Goal: Information Seeking & Learning: Learn about a topic

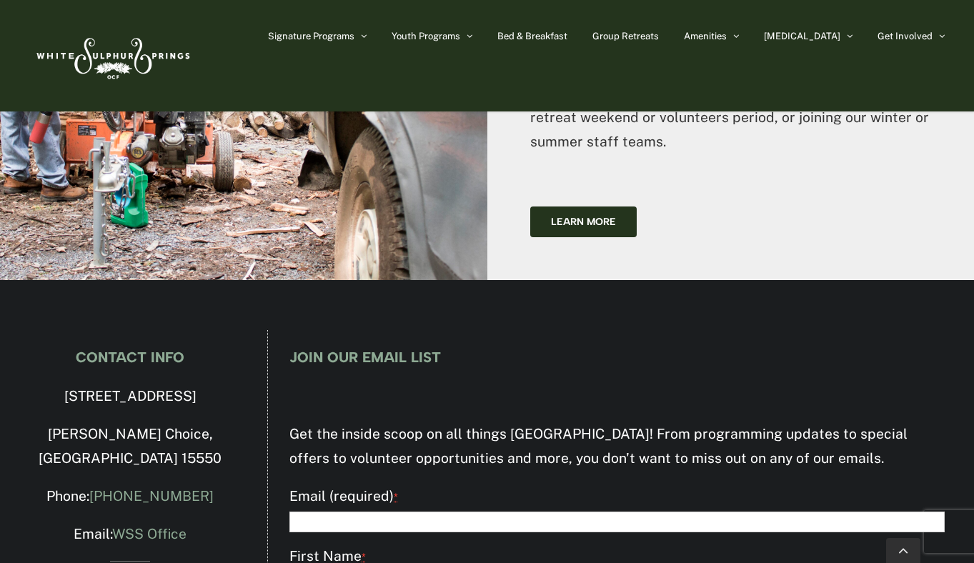
scroll to position [4410, 0]
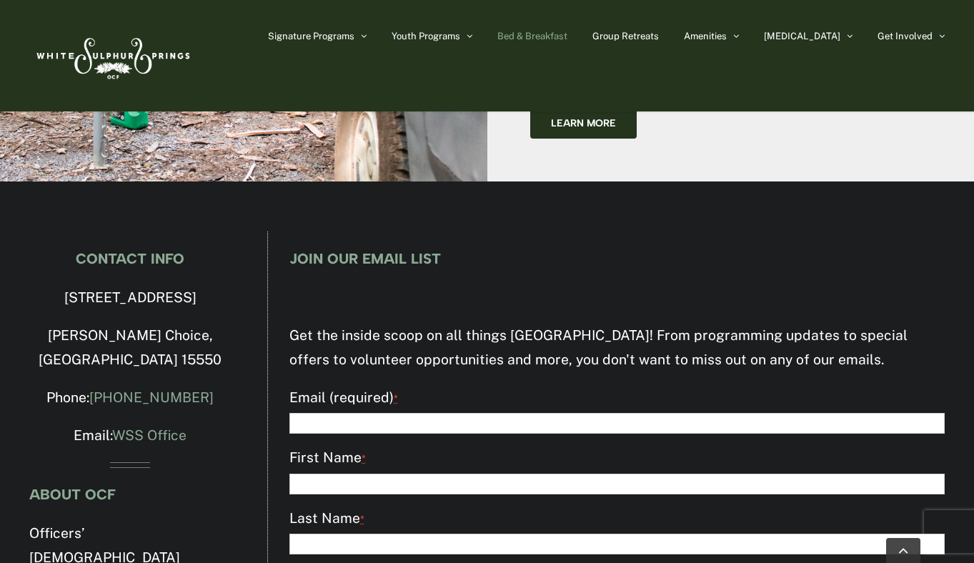
click at [567, 36] on span "Bed & Breakfast" at bounding box center [532, 35] width 70 height 9
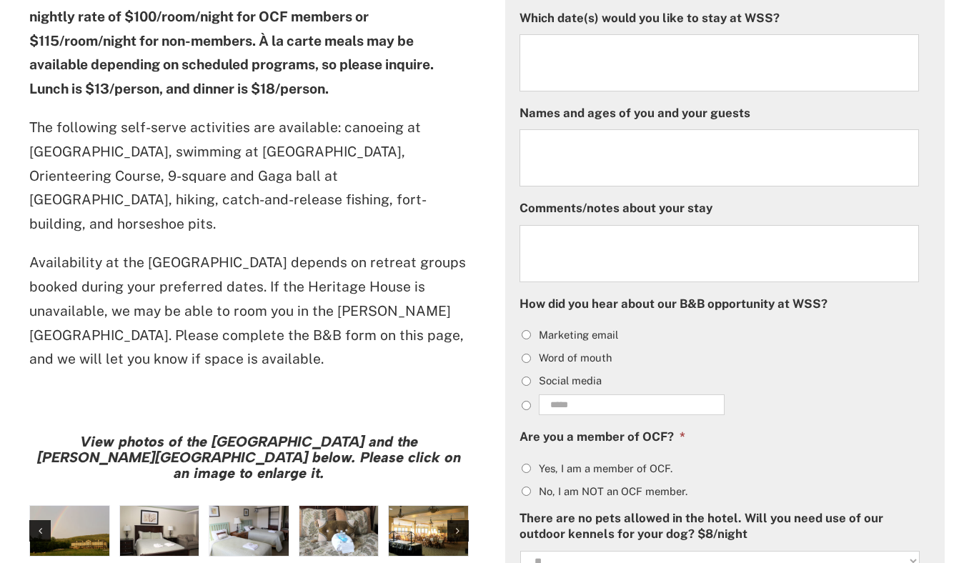
scroll to position [1112, 0]
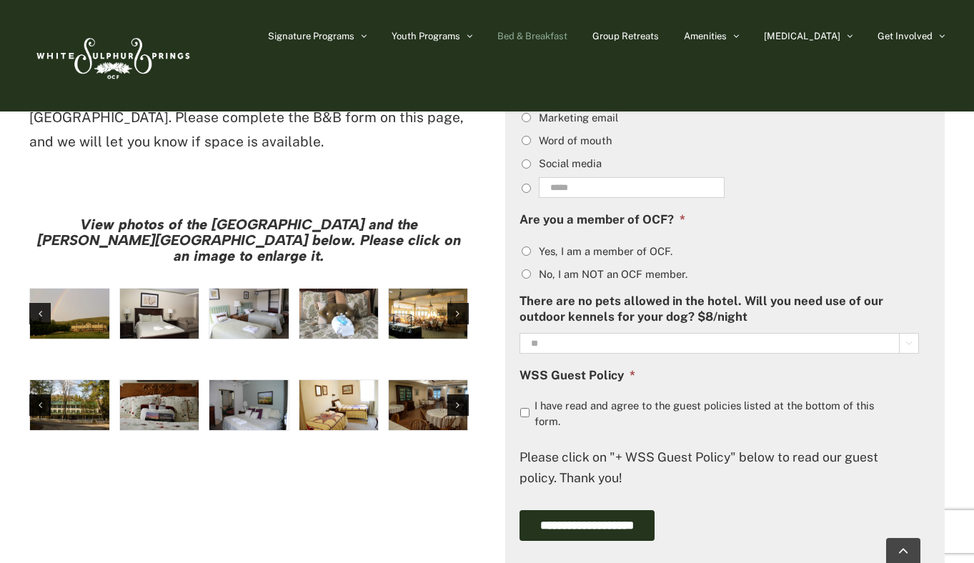
click at [84, 289] on img "large-heritage" at bounding box center [69, 314] width 79 height 50
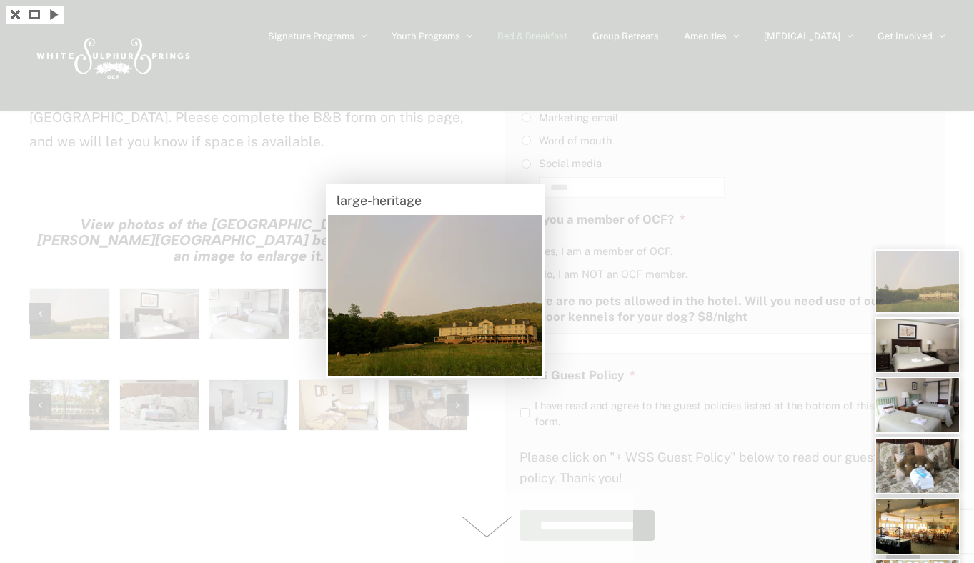
click at [917, 363] on img at bounding box center [917, 345] width 86 height 56
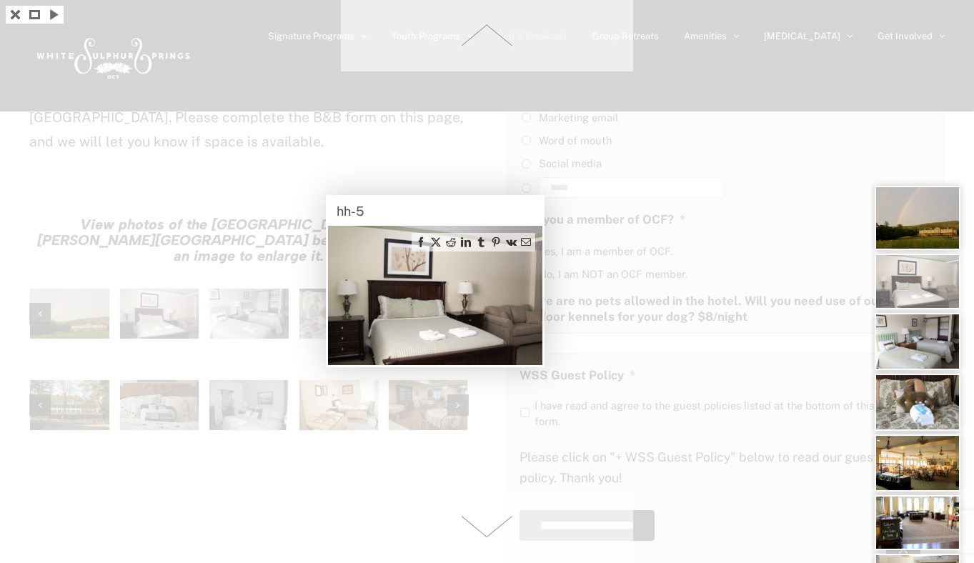
click at [919, 394] on img at bounding box center [917, 402] width 86 height 57
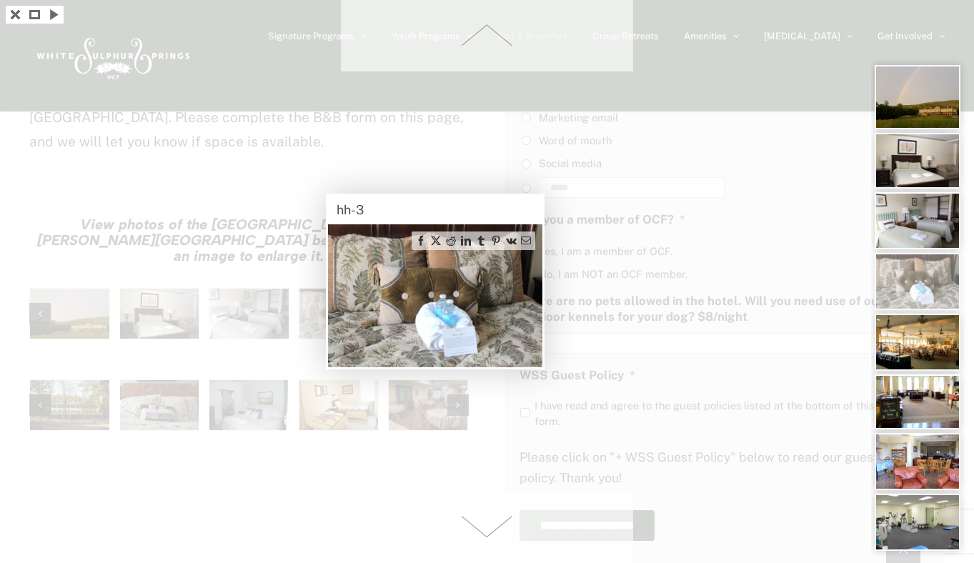
click at [919, 369] on img at bounding box center [917, 342] width 86 height 57
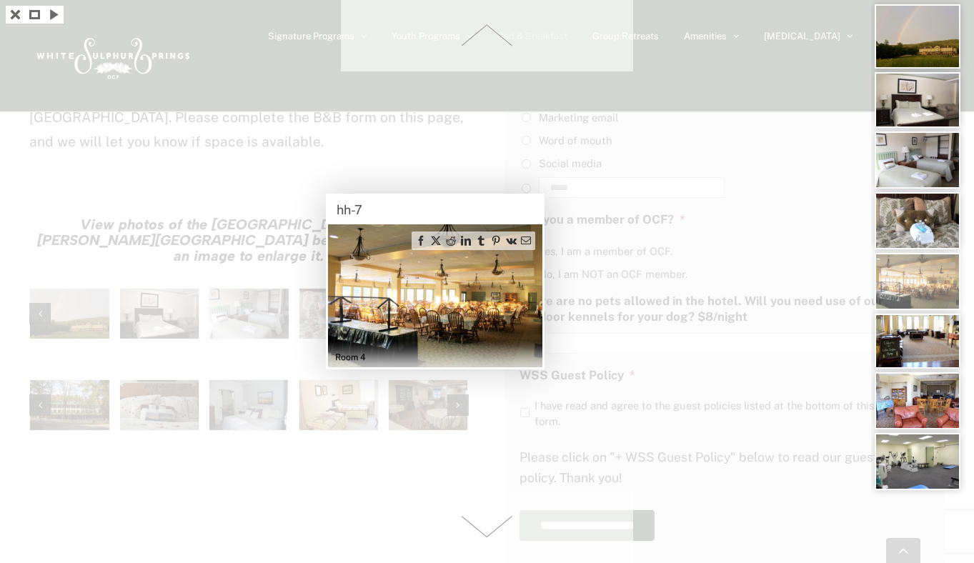
click at [919, 354] on img at bounding box center [917, 341] width 86 height 55
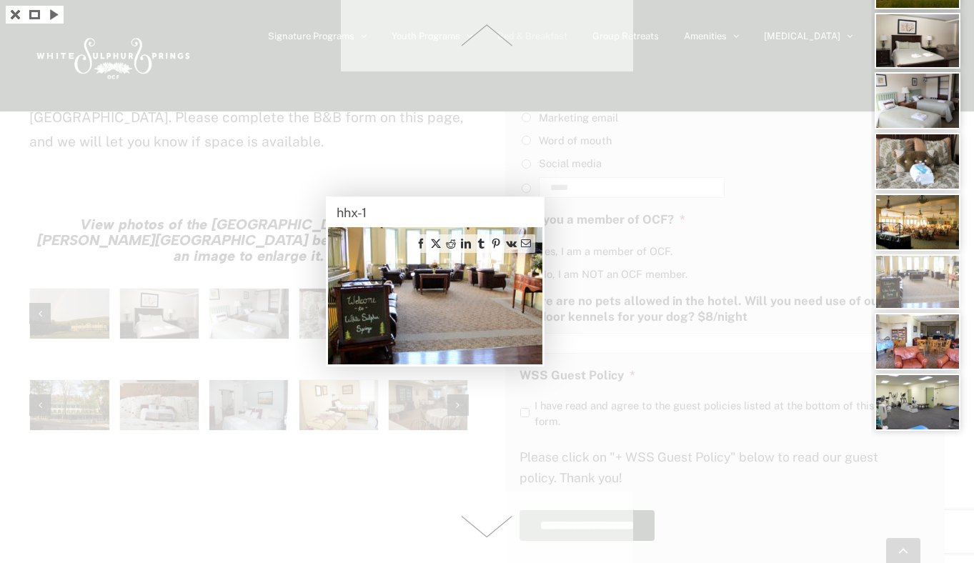
click at [819, 306] on div at bounding box center [487, 281] width 974 height 563
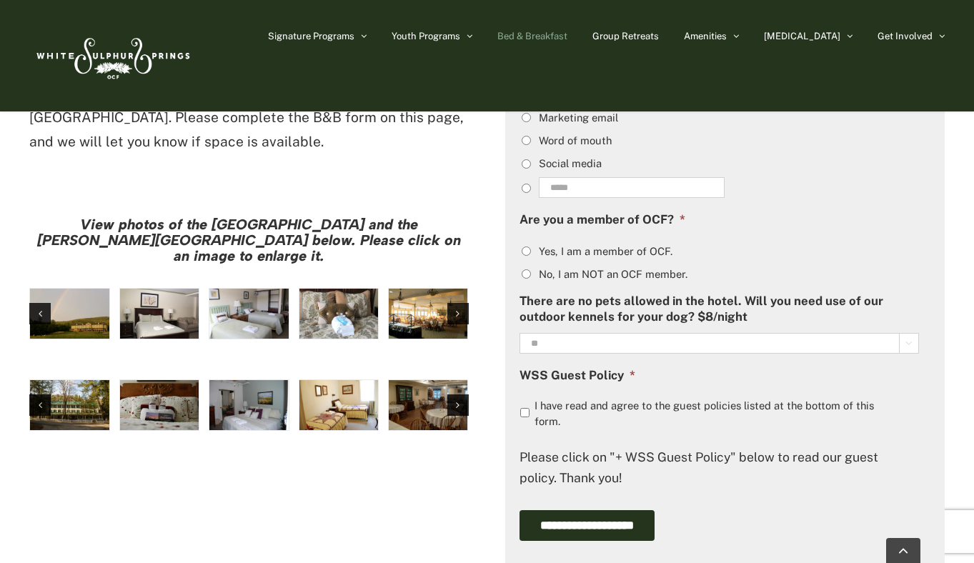
click at [410, 380] on img "Harrison House Dining Room" at bounding box center [428, 405] width 79 height 50
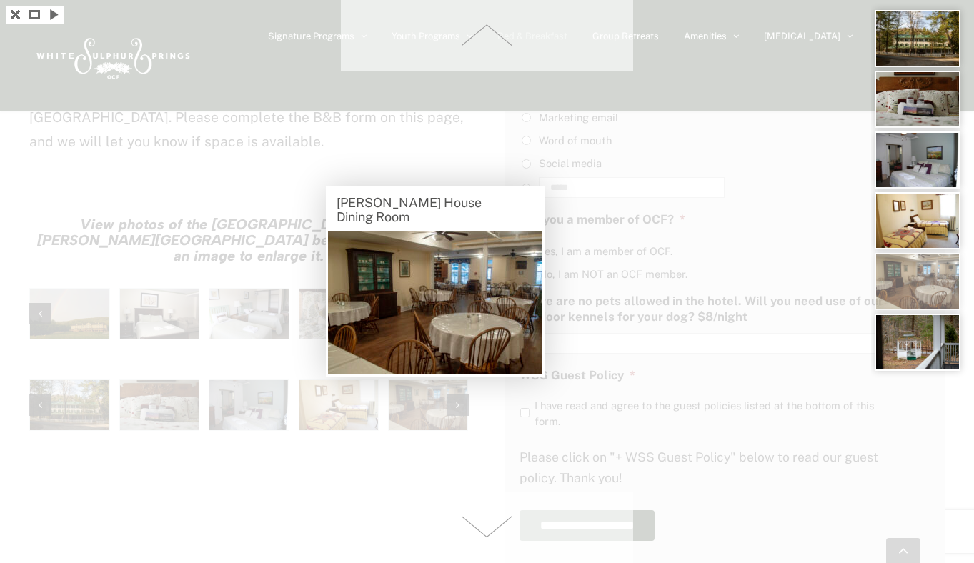
click at [291, 390] on div at bounding box center [487, 281] width 974 height 563
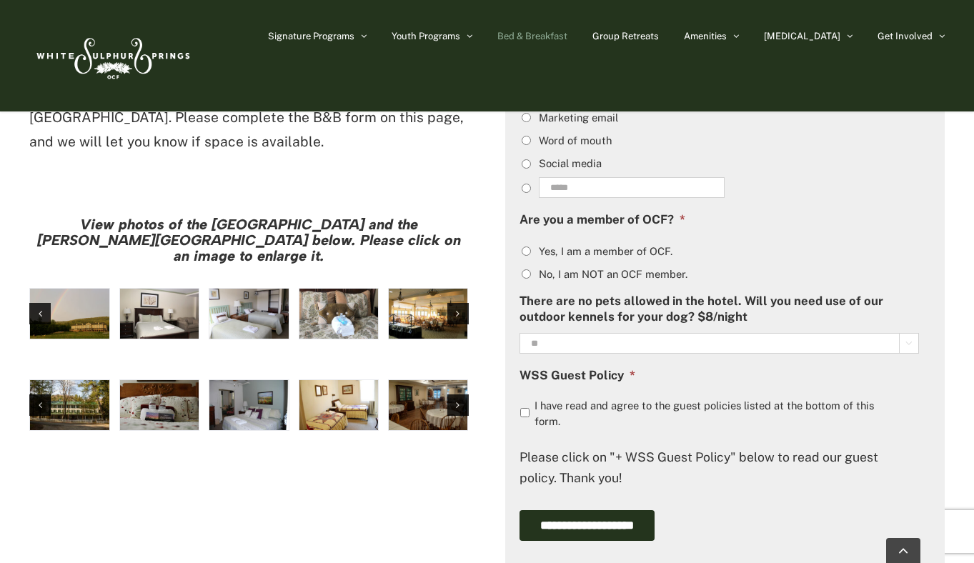
click at [331, 380] on img "Harrison House Guestroom (5)" at bounding box center [338, 405] width 79 height 50
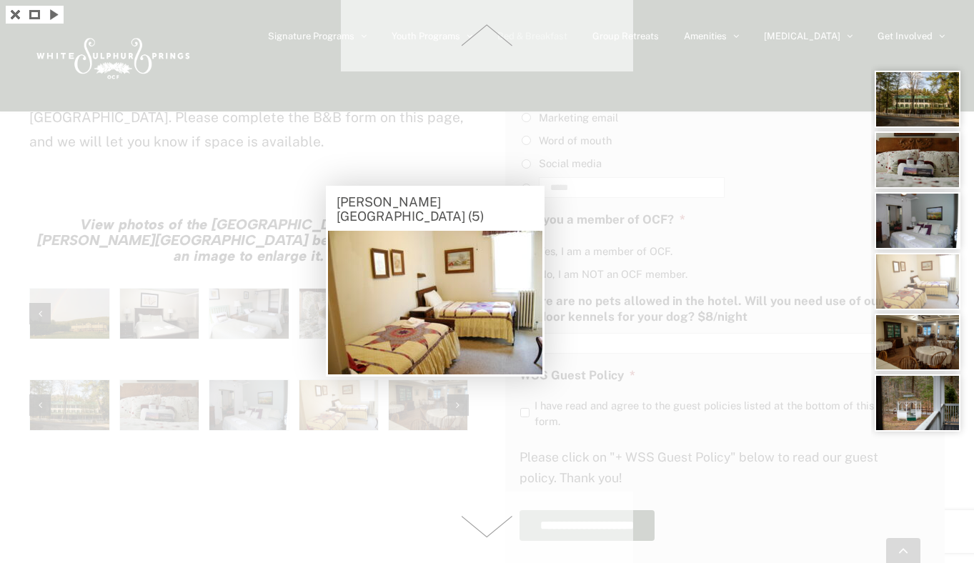
click at [229, 532] on div at bounding box center [487, 281] width 974 height 563
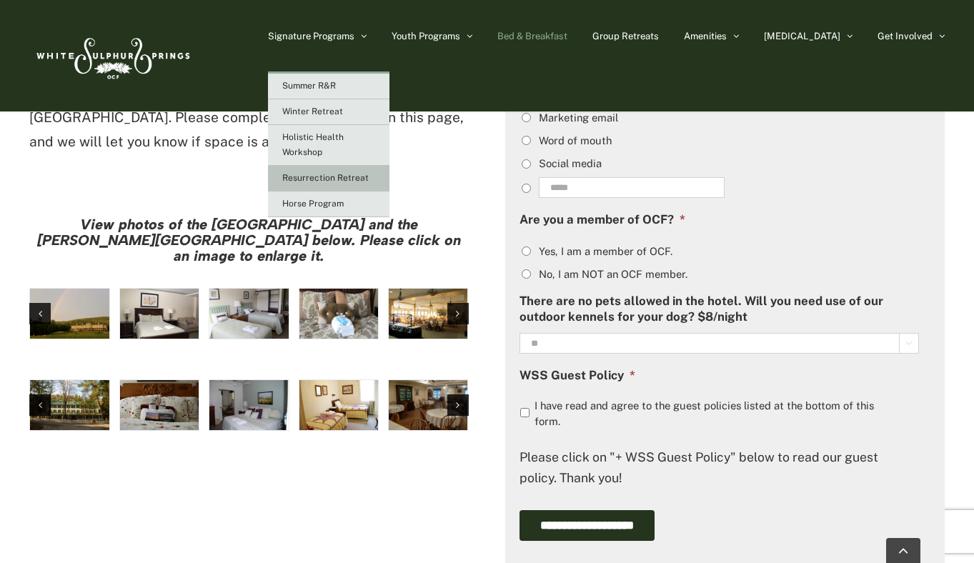
click at [368, 177] on span "Resurrection Retreat" at bounding box center [325, 178] width 86 height 10
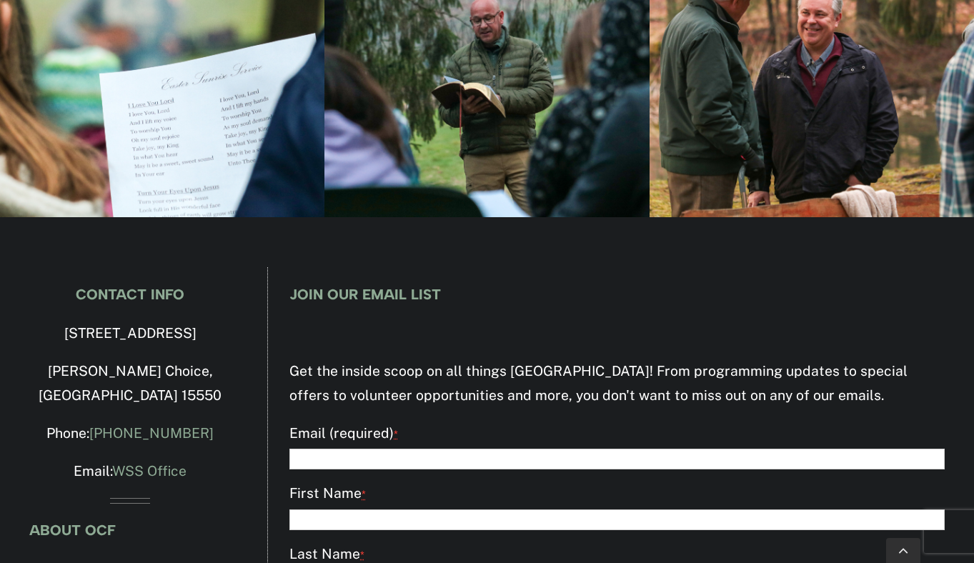
scroll to position [1790, 0]
